Goal: Task Accomplishment & Management: Manage account settings

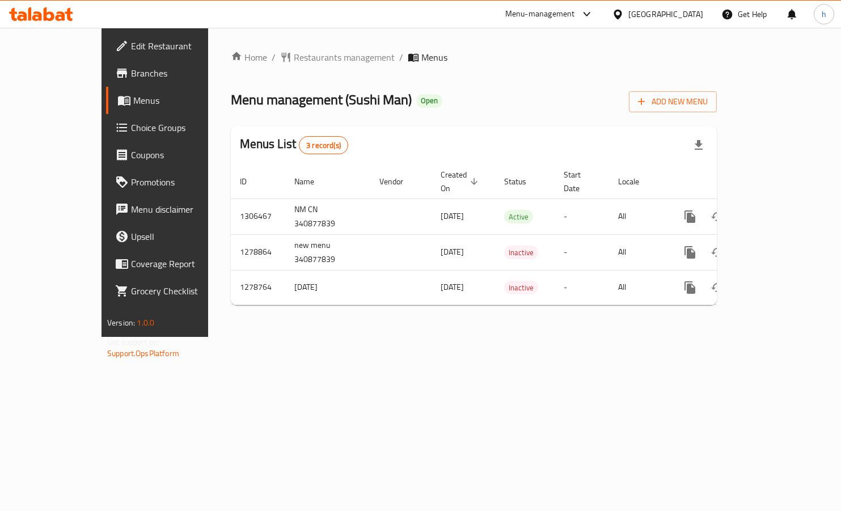
click at [131, 133] on span "Choice Groups" at bounding box center [182, 128] width 102 height 14
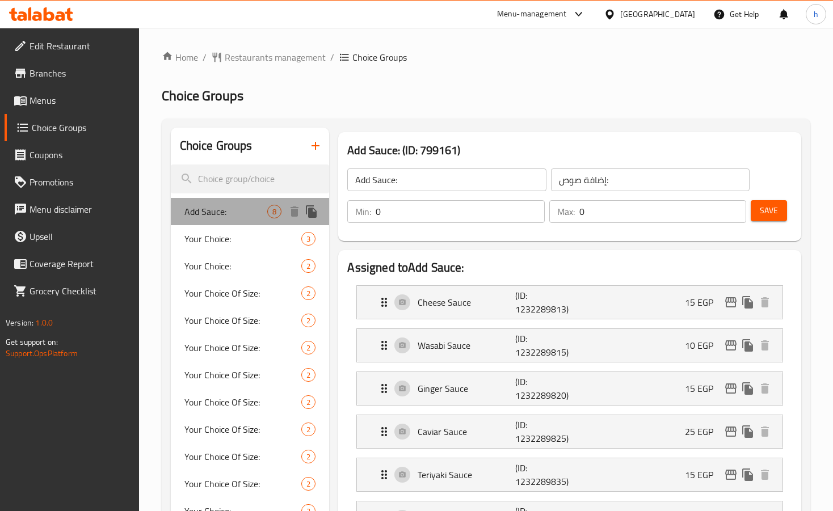
click at [261, 209] on span "Add Sauce:" at bounding box center [225, 212] width 83 height 14
click at [290, 52] on span "Restaurants management" at bounding box center [275, 57] width 101 height 14
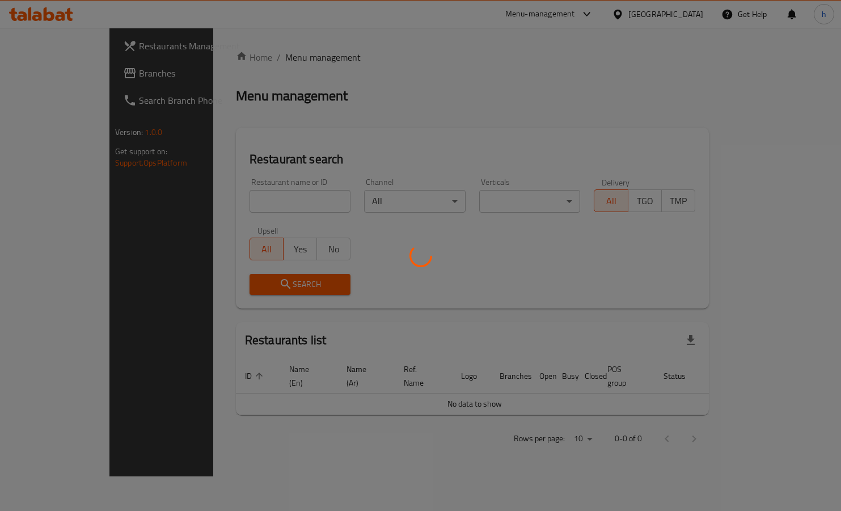
click at [43, 74] on div at bounding box center [420, 255] width 841 height 511
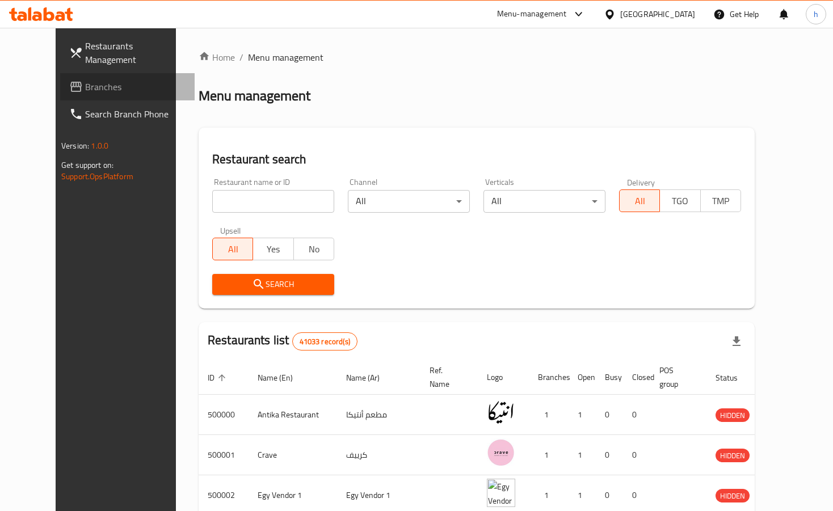
click at [85, 80] on span "Branches" at bounding box center [135, 87] width 100 height 14
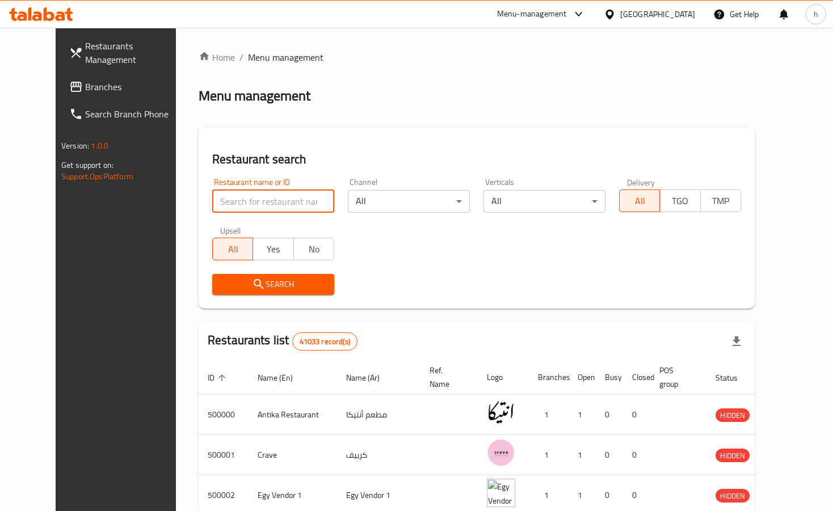
click at [271, 198] on input "search" at bounding box center [273, 201] width 122 height 23
click at [60, 73] on link "Branches" at bounding box center [127, 86] width 134 height 27
